Goal: Information Seeking & Learning: Learn about a topic

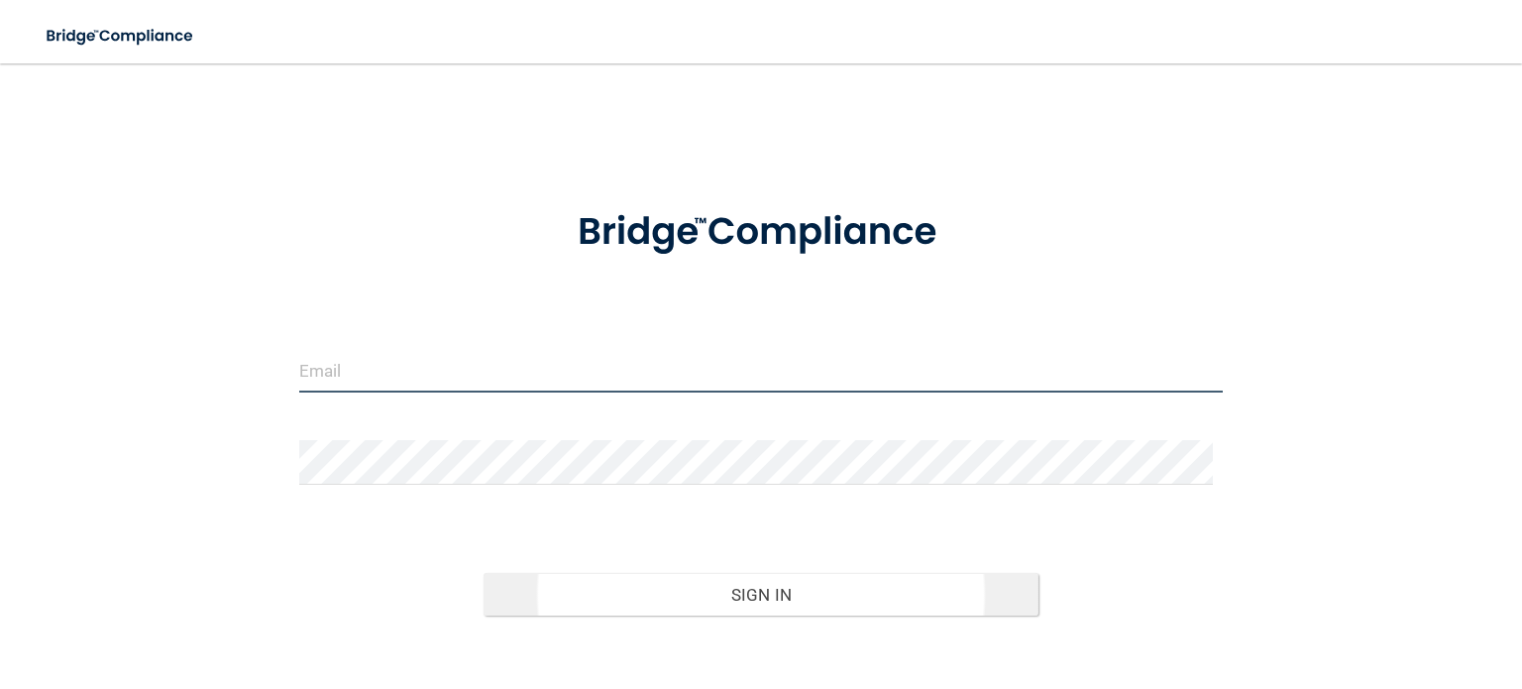
type input "[EMAIL_ADDRESS][DOMAIN_NAME]"
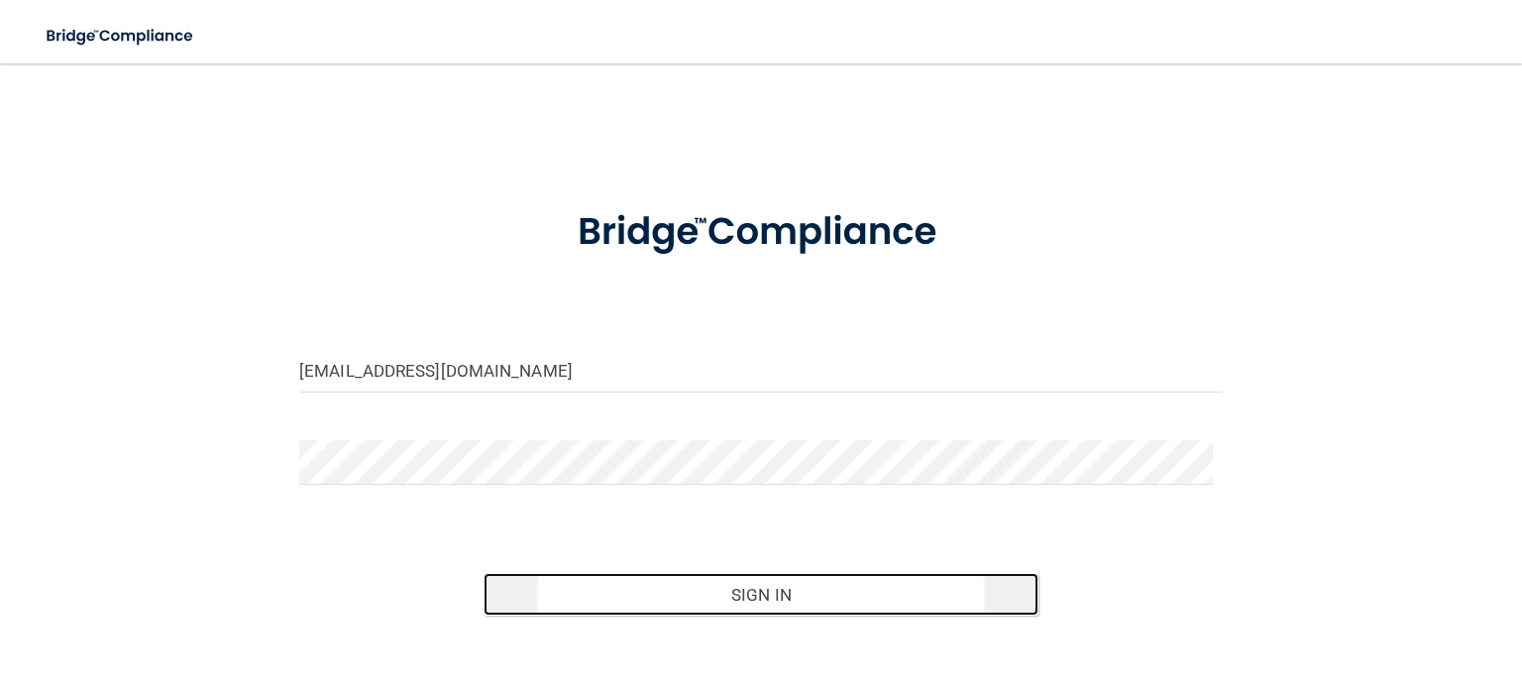
click at [795, 594] on button "Sign In" at bounding box center [761, 595] width 554 height 44
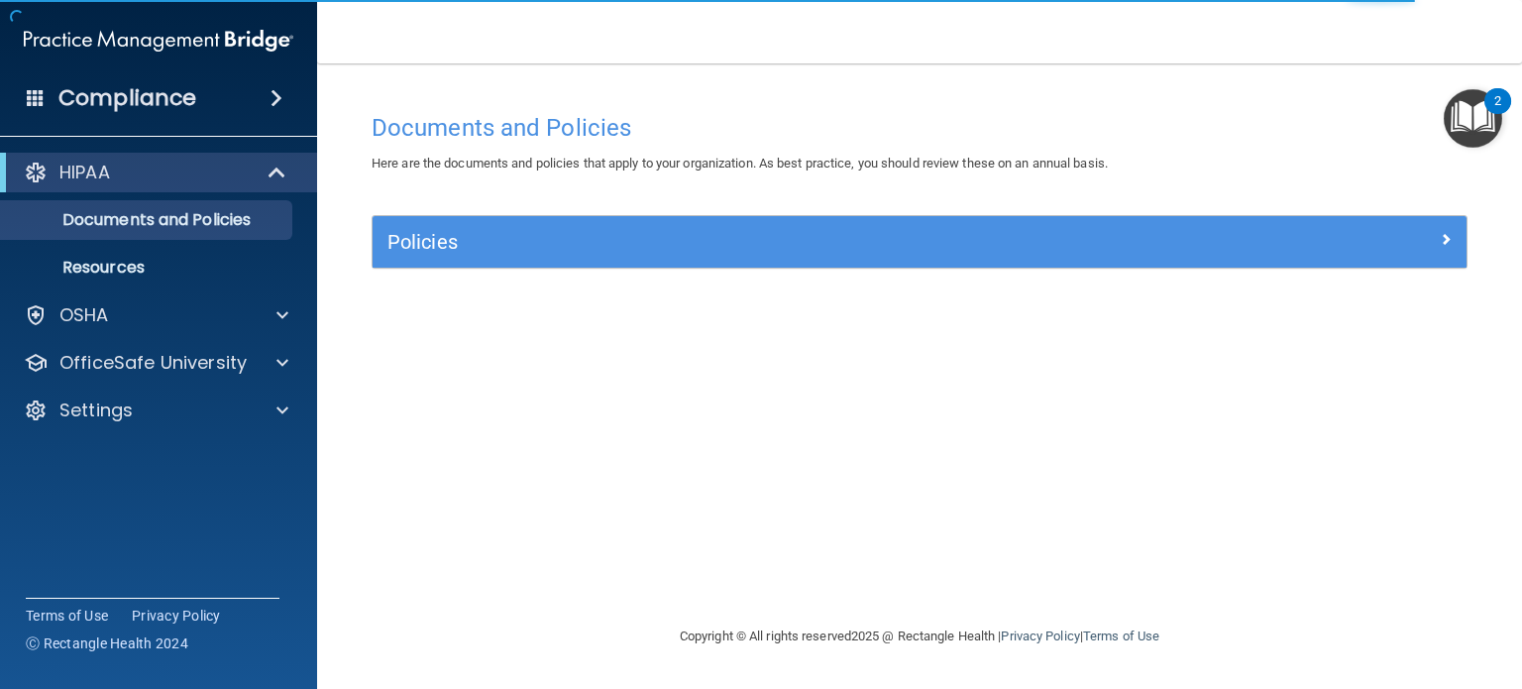
click at [1485, 100] on div "2" at bounding box center [1498, 101] width 27 height 26
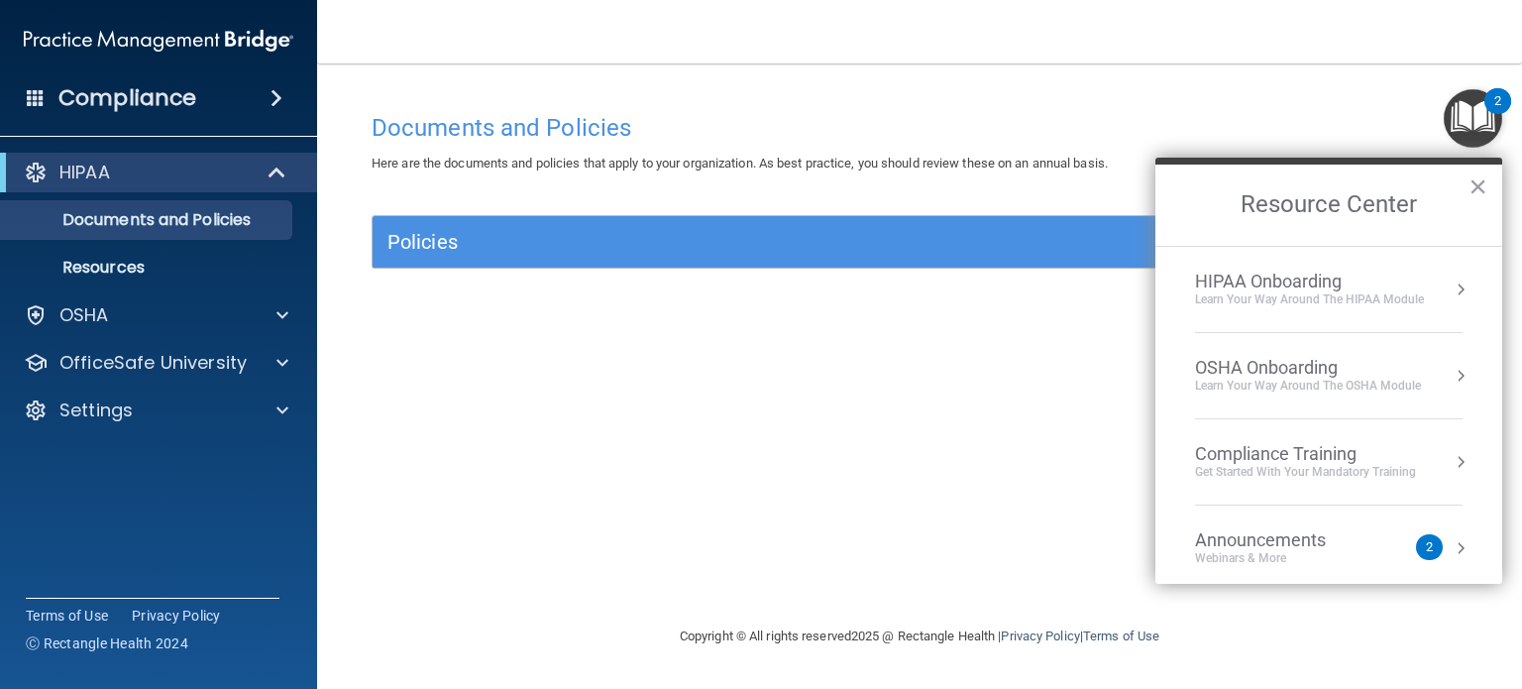
drag, startPoint x: 984, startPoint y: 386, endPoint x: 1002, endPoint y: 385, distance: 17.9
click at [991, 384] on div "Documents and Policies Here are the documents and policies that apply to your o…" at bounding box center [920, 363] width 1126 height 521
click at [276, 352] on span at bounding box center [282, 363] width 12 height 24
click at [1481, 183] on button "×" at bounding box center [1478, 186] width 19 height 32
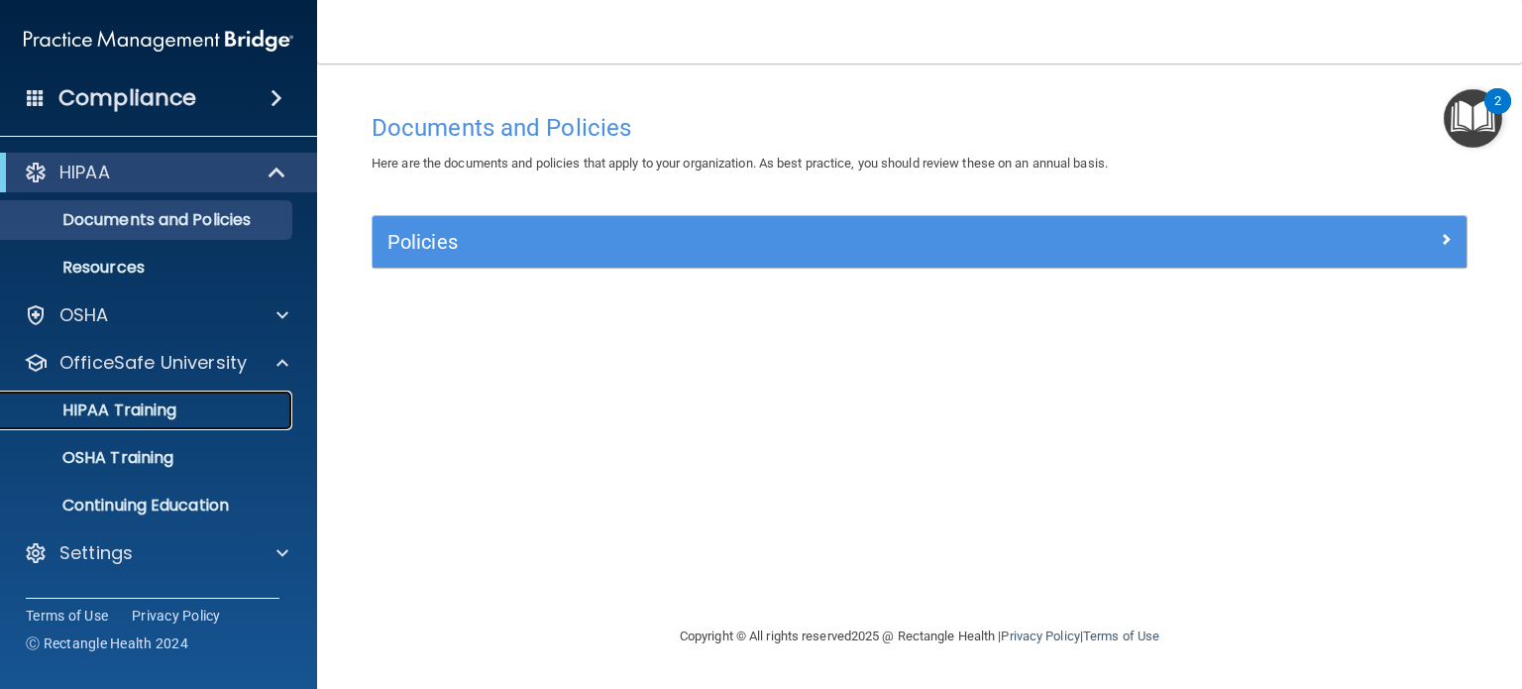
click at [183, 415] on div "HIPAA Training" at bounding box center [148, 410] width 271 height 20
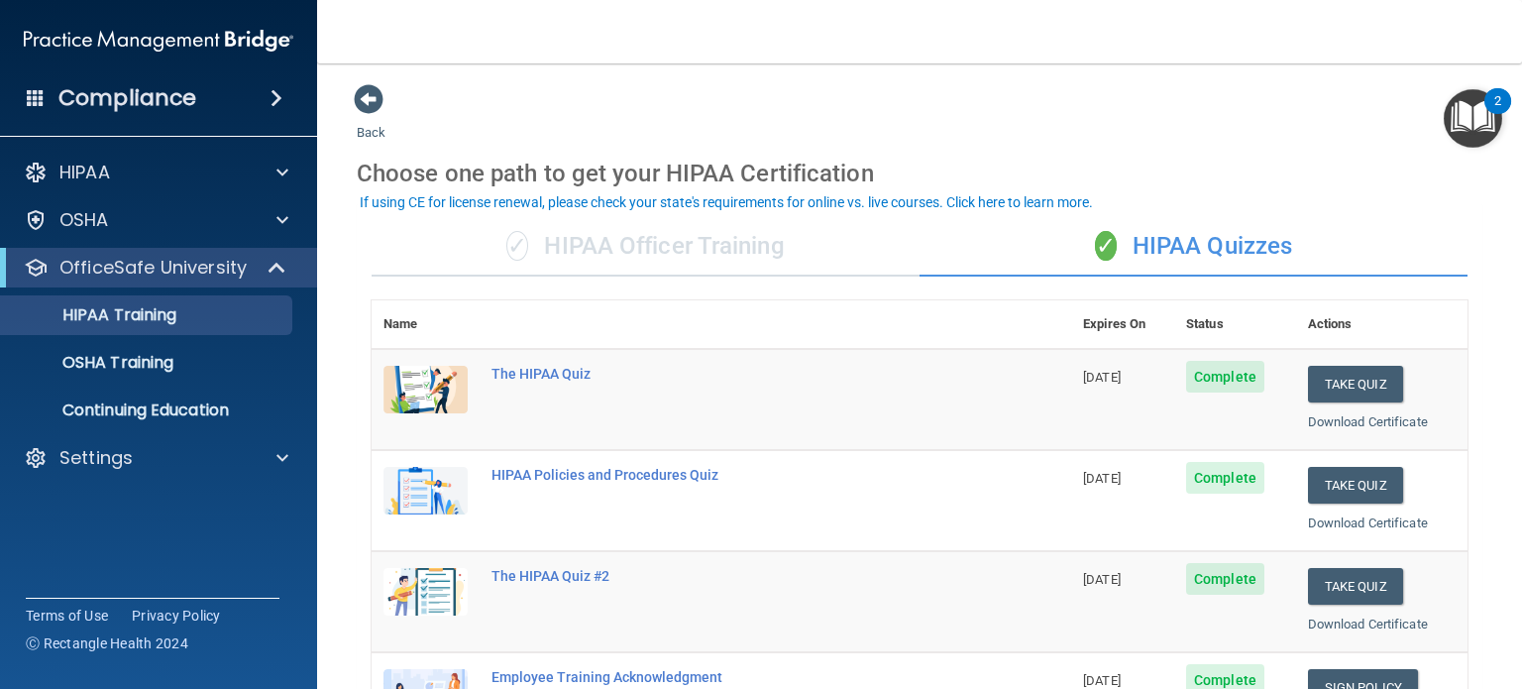
click at [773, 257] on div "✓ HIPAA Officer Training" at bounding box center [646, 246] width 548 height 59
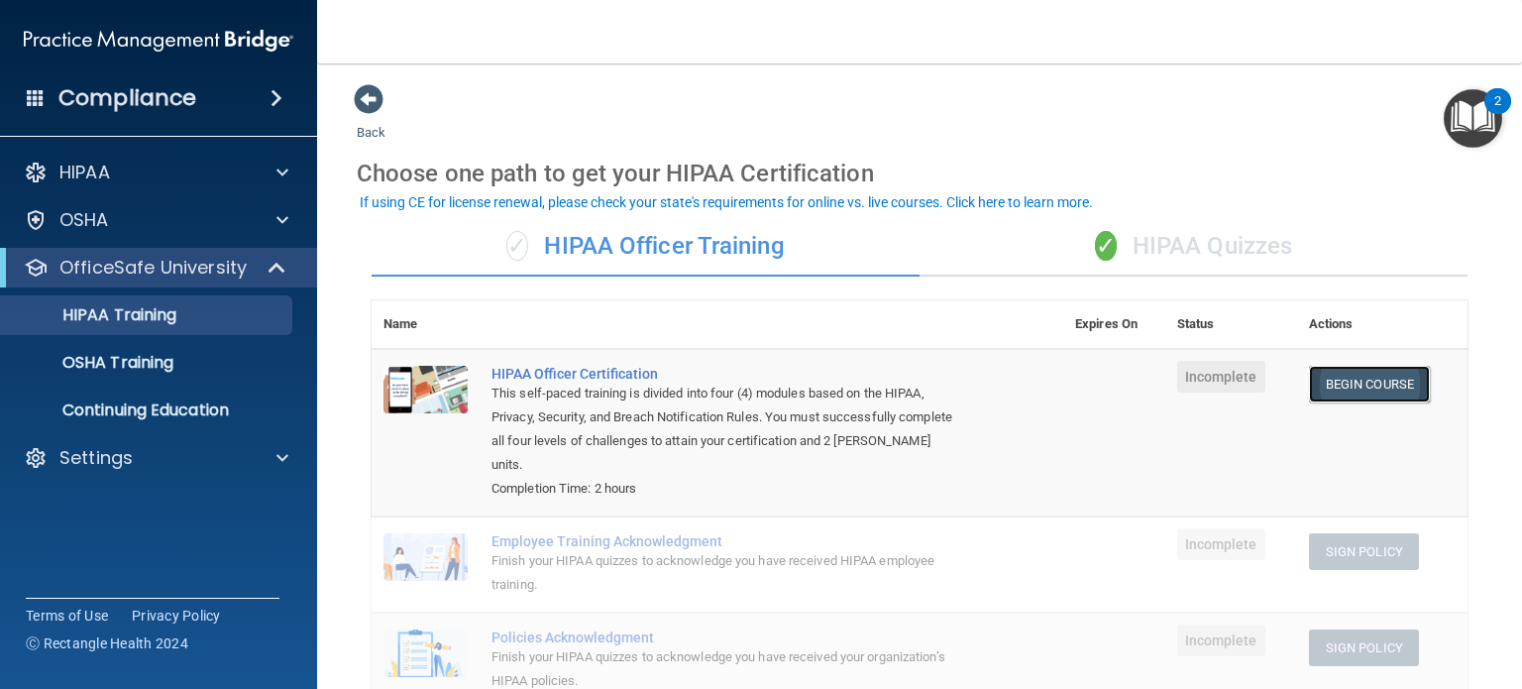
click at [1324, 394] on link "Begin Course" at bounding box center [1369, 384] width 121 height 37
click at [1207, 232] on div "✓ HIPAA Quizzes" at bounding box center [1194, 246] width 548 height 59
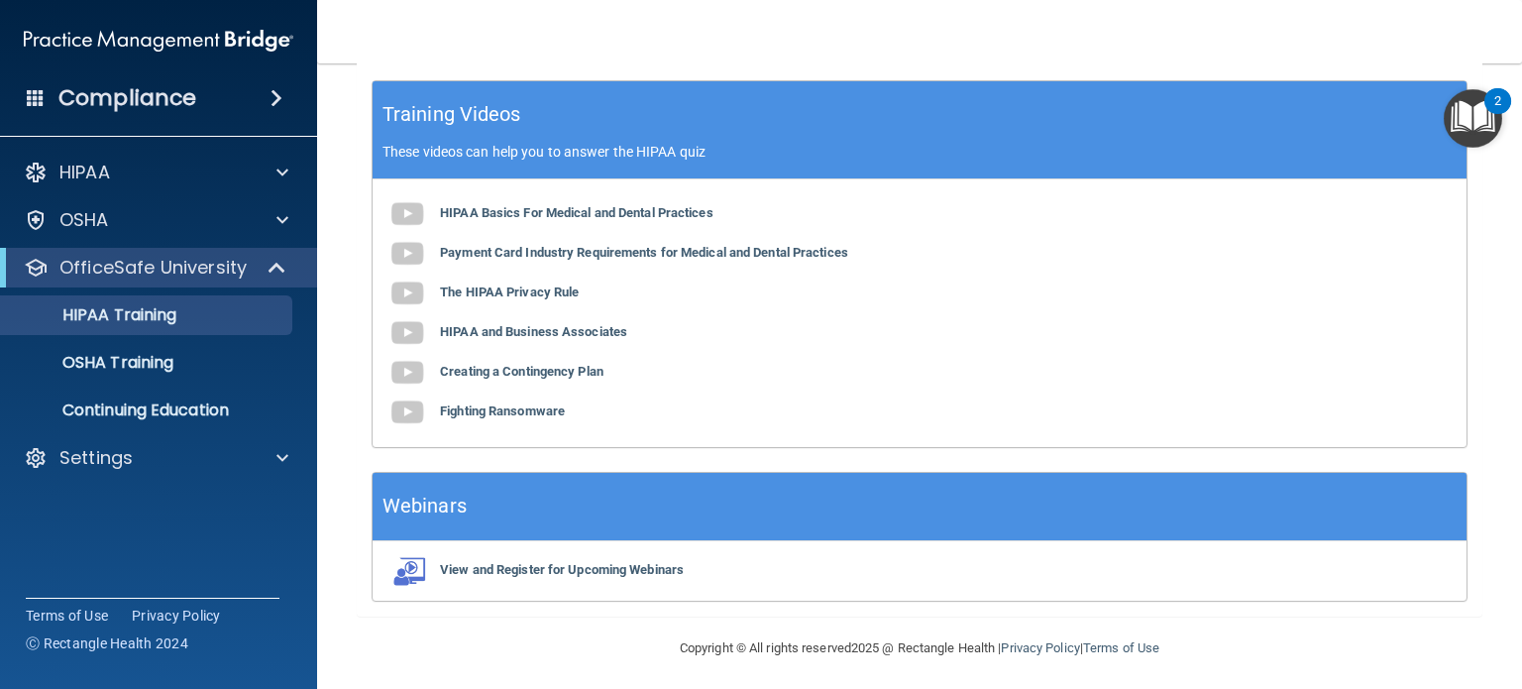
scroll to position [799, 0]
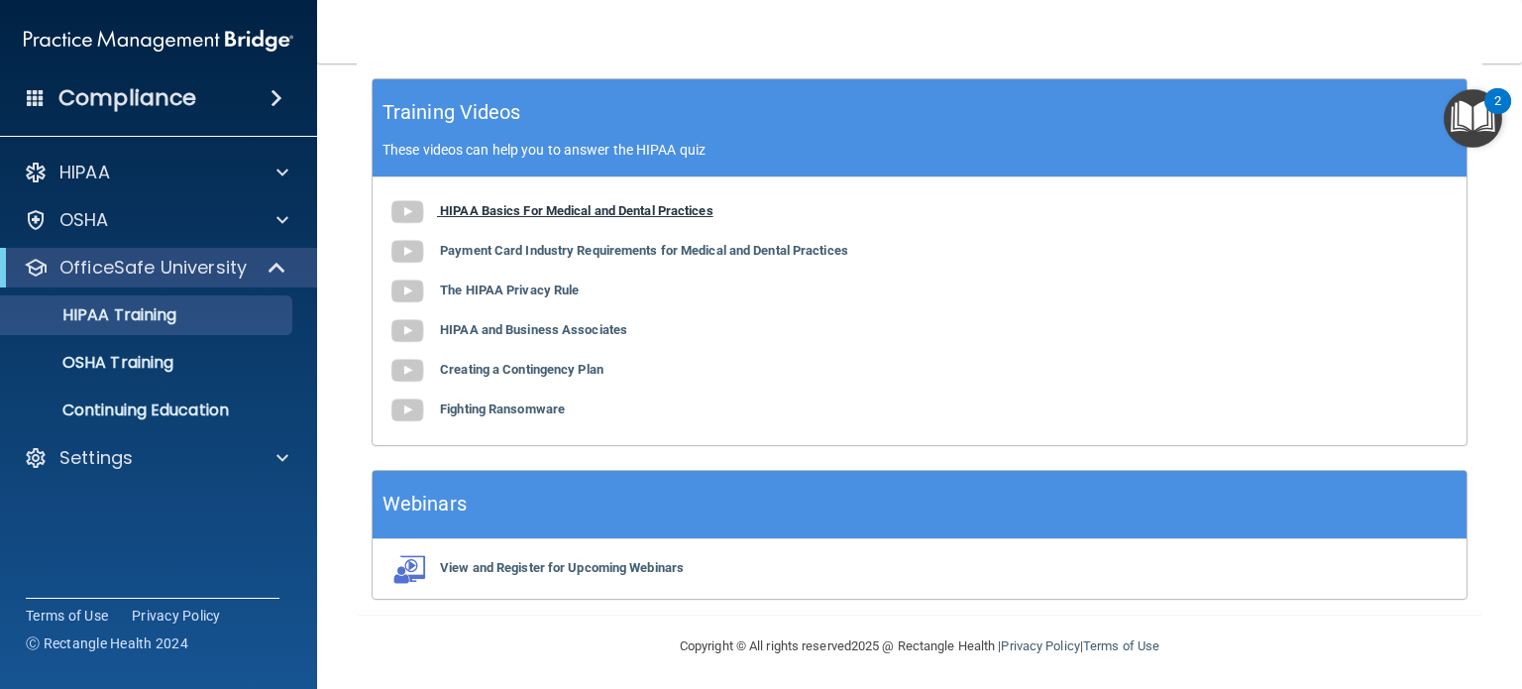
click at [459, 213] on b "HIPAA Basics For Medical and Dental Practices" at bounding box center [577, 210] width 274 height 15
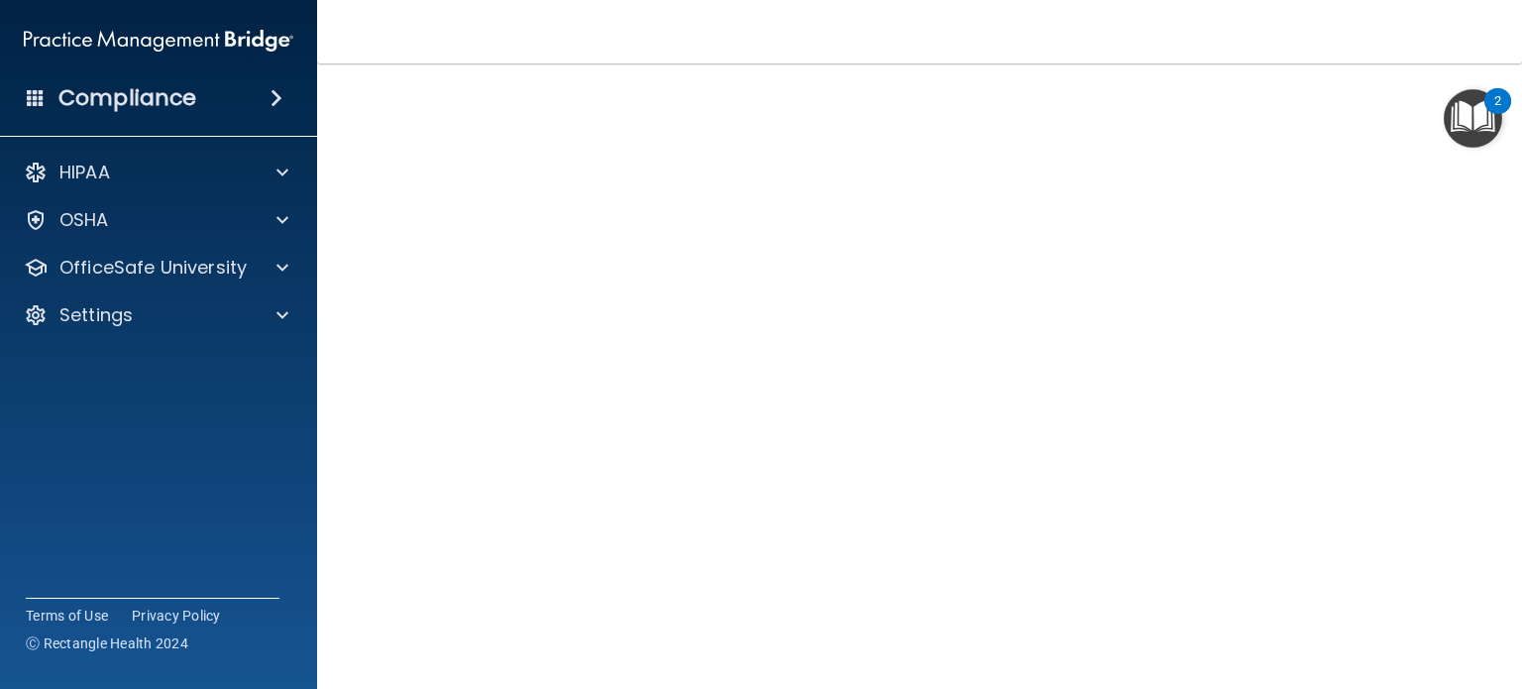
scroll to position [139, 0]
